Goal: Find specific page/section

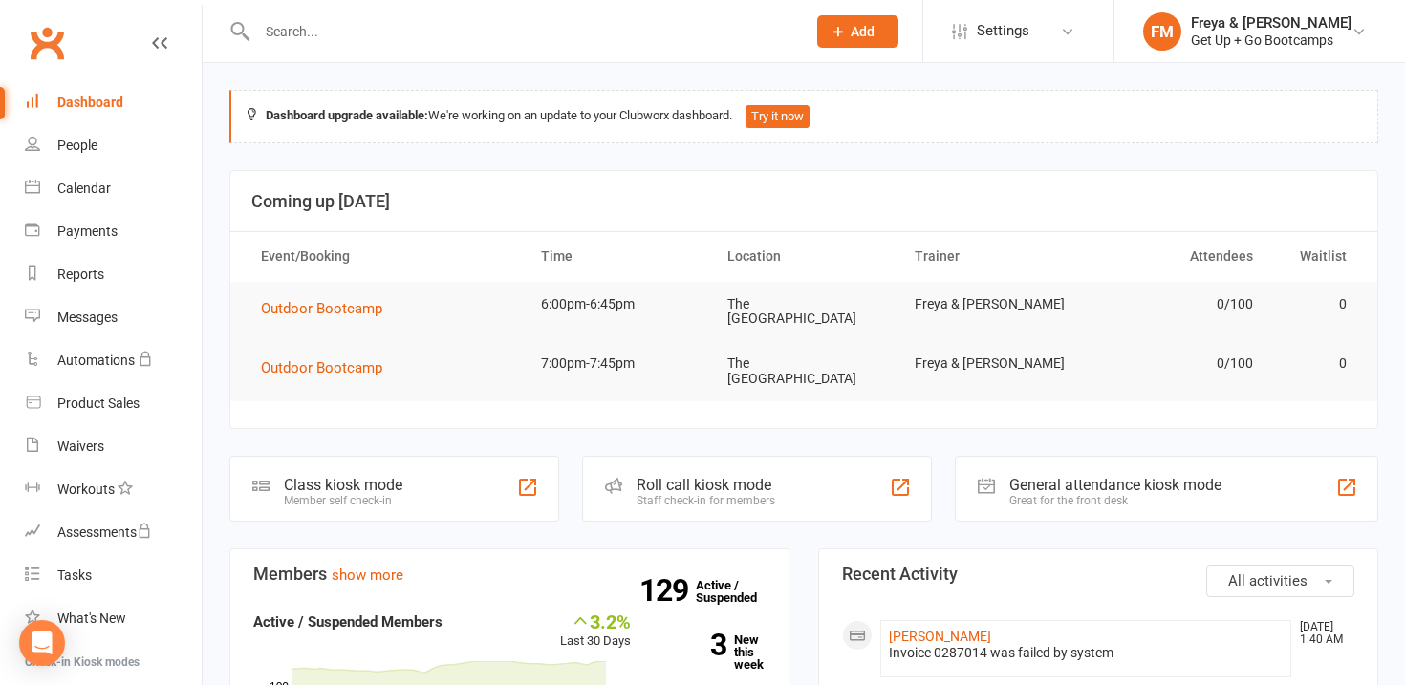
click at [532, 22] on input "text" at bounding box center [521, 31] width 541 height 27
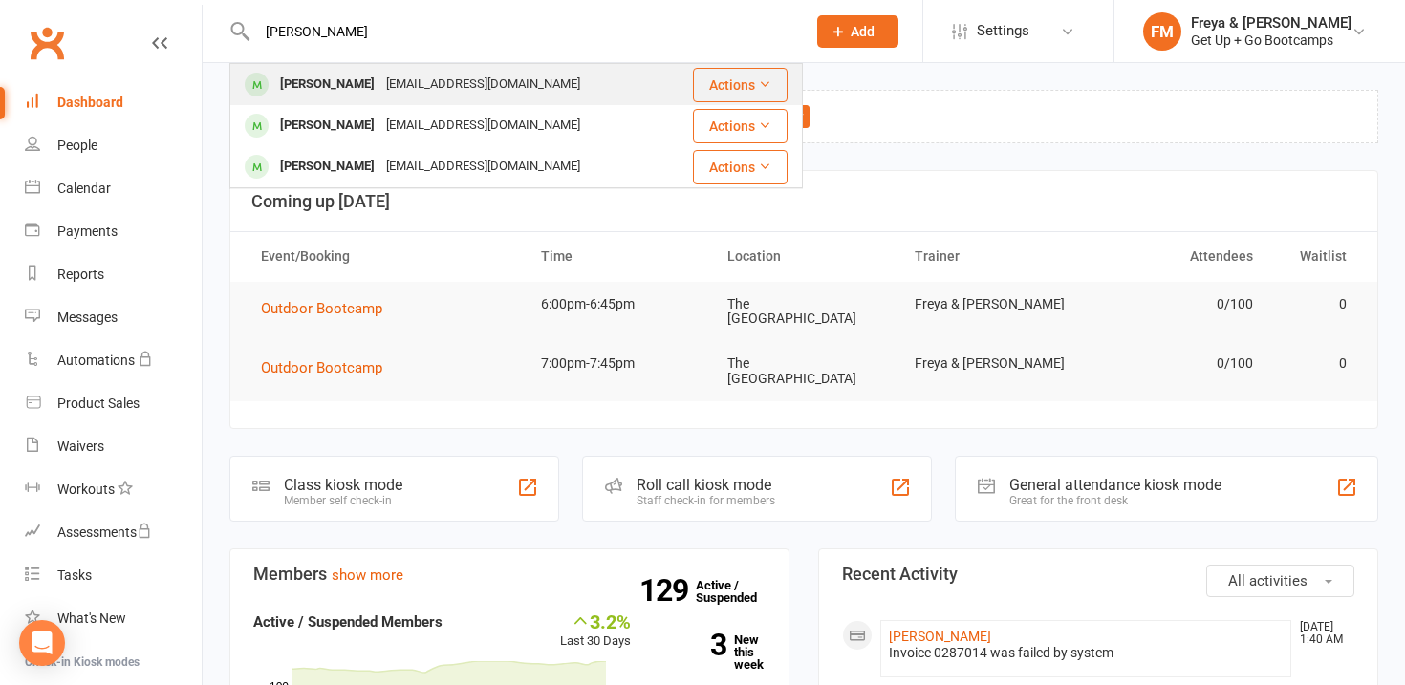
type input "[PERSON_NAME]"
click at [539, 91] on div "[PERSON_NAME] [PERSON_NAME][EMAIL_ADDRESS][DOMAIN_NAME]" at bounding box center [449, 84] width 437 height 39
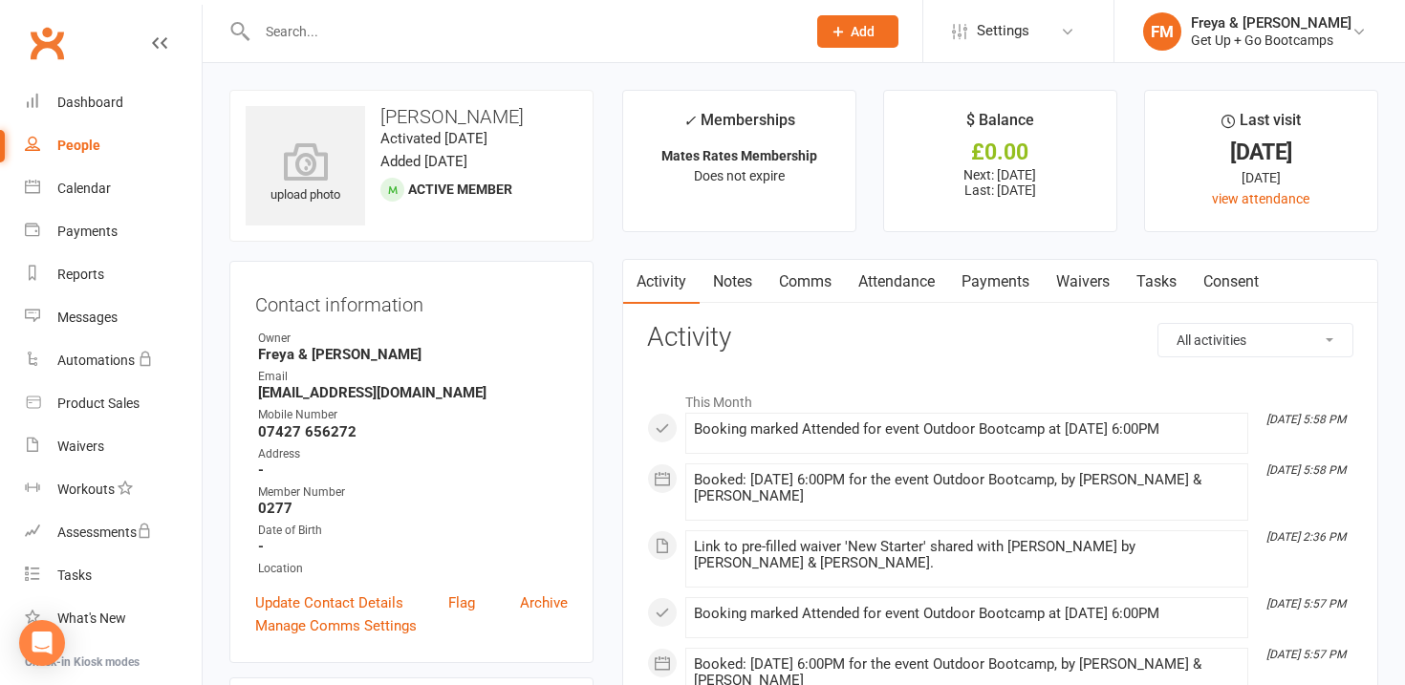
click at [896, 282] on link "Attendance" at bounding box center [896, 282] width 103 height 44
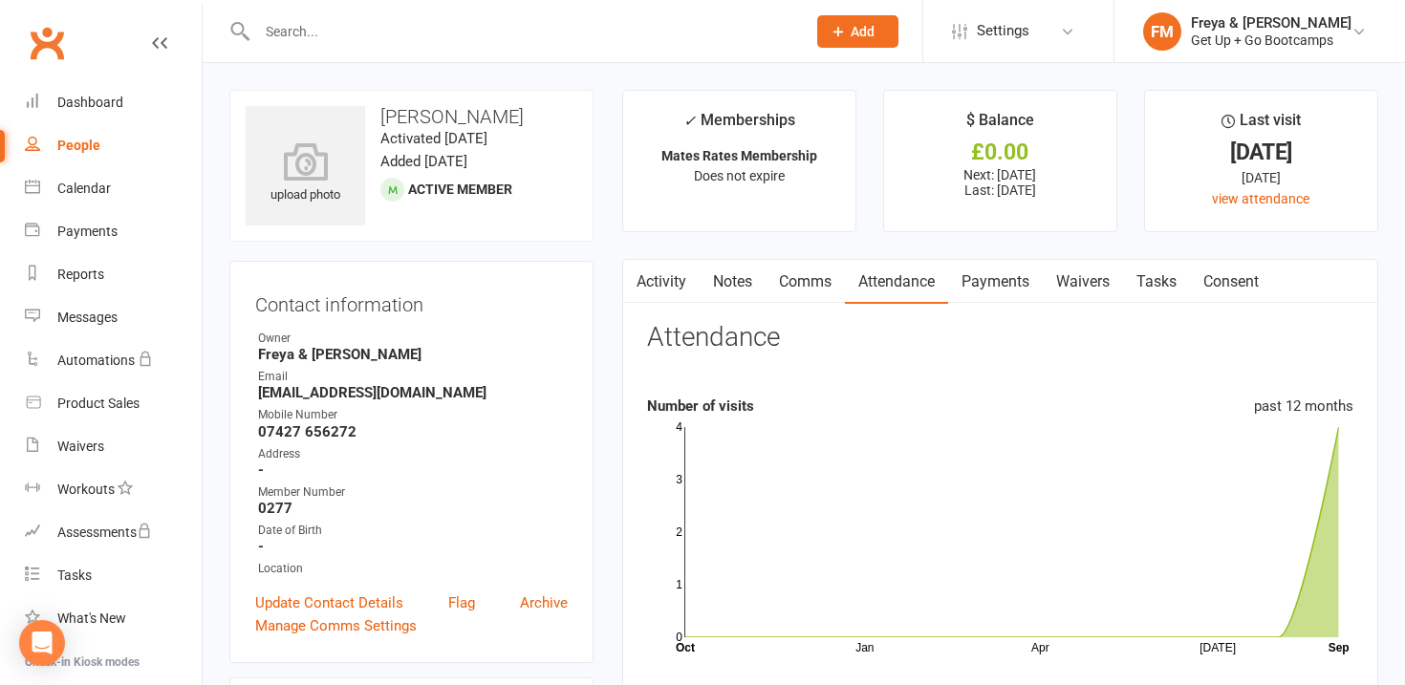
click at [1096, 277] on link "Waivers" at bounding box center [1082, 282] width 80 height 44
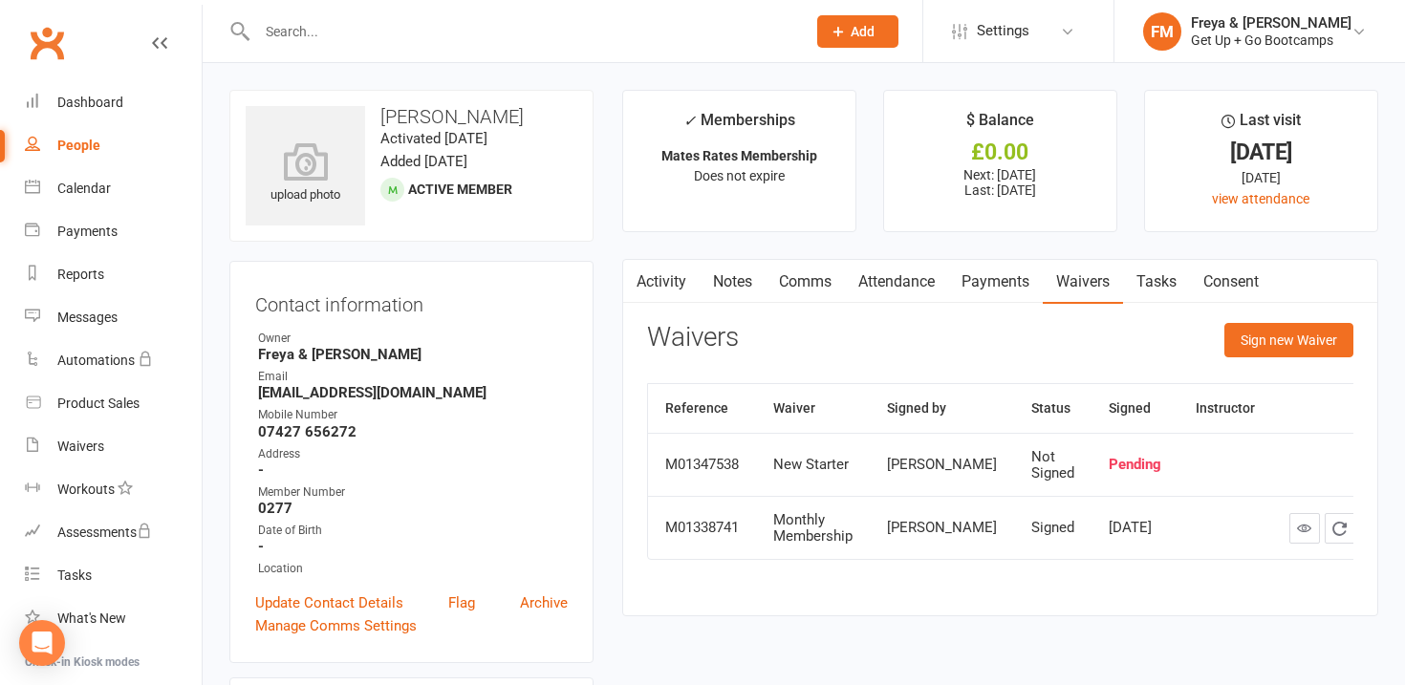
click at [741, 279] on link "Notes" at bounding box center [732, 282] width 66 height 44
